Goal: Information Seeking & Learning: Learn about a topic

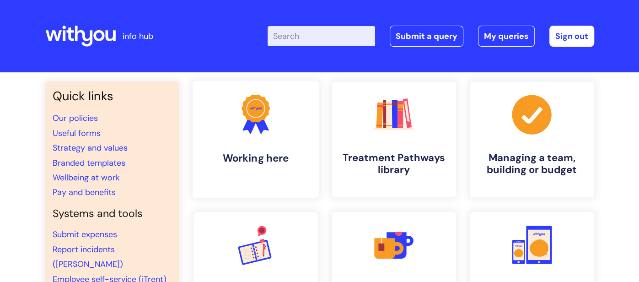
click at [273, 117] on icon ".cls-1{fill:#f89b22;}.cls-1,.cls-2,.cls-3{stroke-width:0px;}.cls-2{fill:#2d3cff…" at bounding box center [255, 113] width 45 height 45
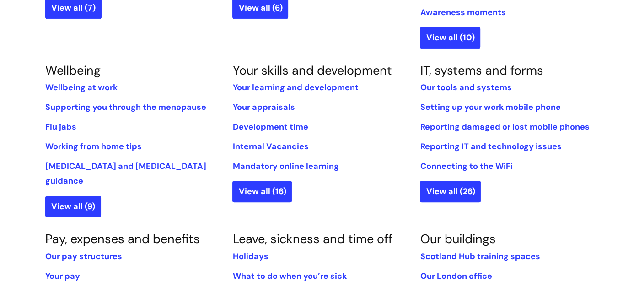
scroll to position [364, 0]
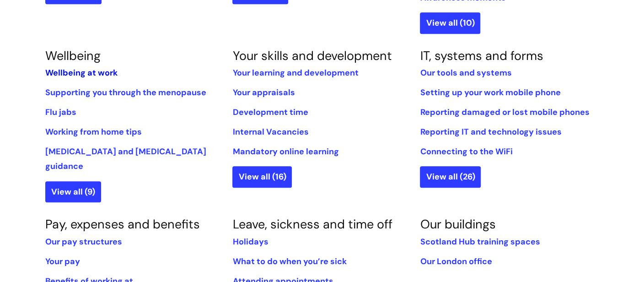
click at [107, 69] on link "Wellbeing at work" at bounding box center [81, 72] width 72 height 11
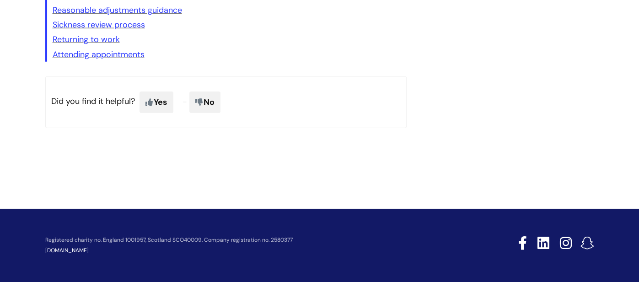
scroll to position [1609, 0]
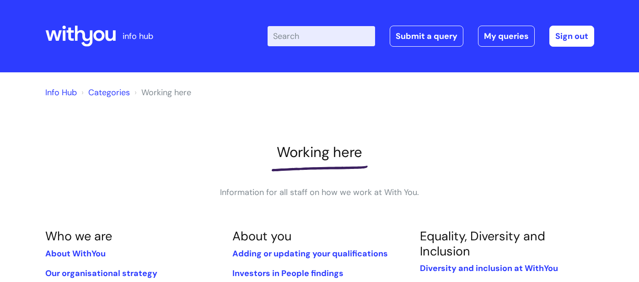
scroll to position [363, 0]
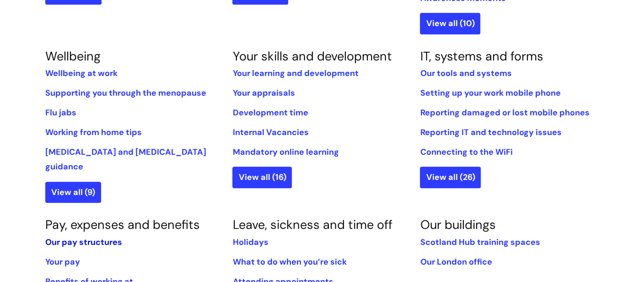
click at [63, 236] on link "Our pay structures" at bounding box center [83, 241] width 77 height 11
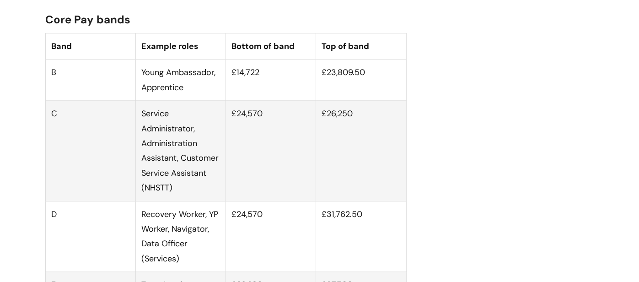
scroll to position [569, 0]
